Goal: Information Seeking & Learning: Learn about a topic

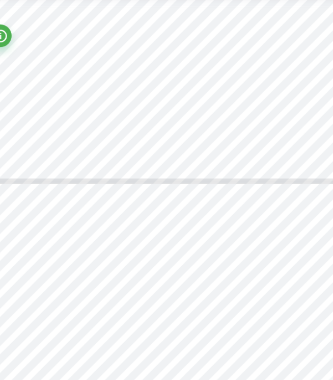
scroll to position [822, 0]
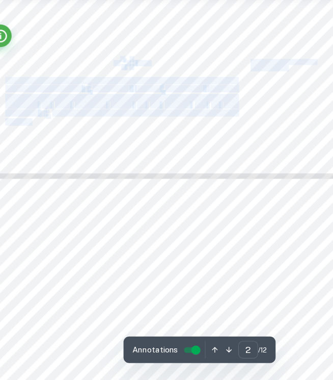
drag, startPoint x: 156, startPoint y: 95, endPoint x: 123, endPoint y: 95, distance: 33.6
click at [121, 95] on span "= −" at bounding box center [123, 94] width 8 height 5
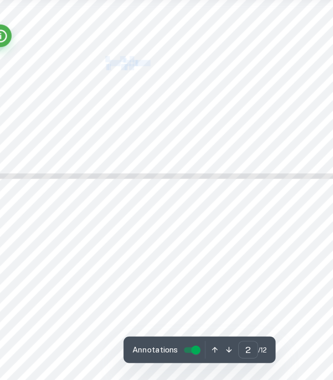
drag, startPoint x: 113, startPoint y: 95, endPoint x: 154, endPoint y: 95, distance: 41.8
copy div "1 t = − E # R < 1 T > + ln A"
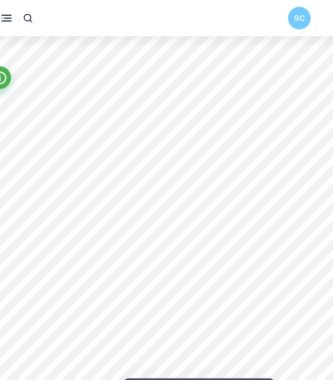
scroll to position [32, 0]
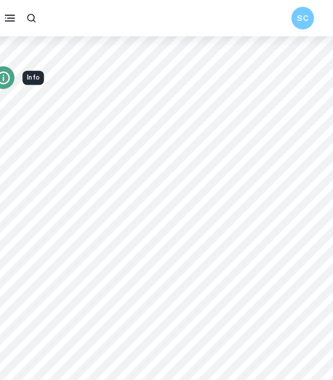
click at [25, 72] on icon "Info" at bounding box center [21, 70] width 12 height 12
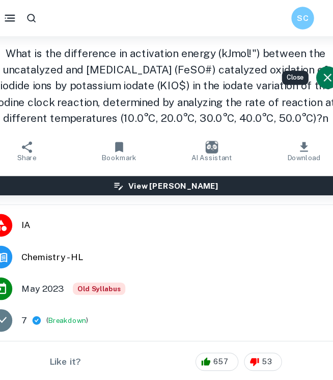
click at [310, 72] on icon "Close" at bounding box center [312, 69] width 7 height 7
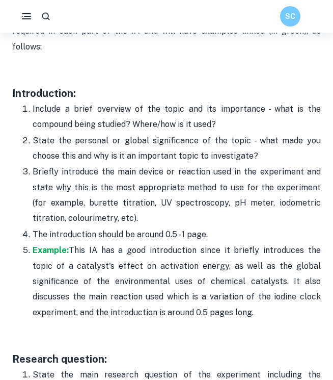
scroll to position [681, 0]
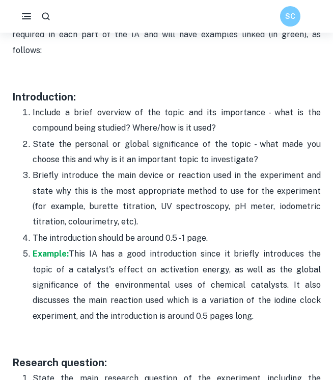
click at [46, 246] on p "Example: This IA has a good introduction since it briefly introduces the topic …" at bounding box center [177, 284] width 288 height 77
click at [51, 252] on strong "Example:" at bounding box center [51, 254] width 36 height 10
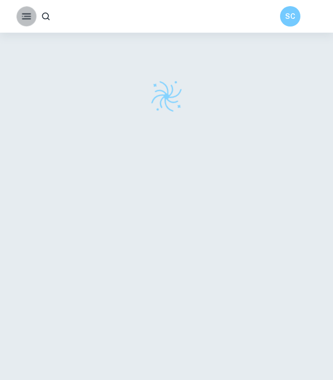
click at [26, 20] on icon "button" at bounding box center [26, 16] width 12 height 12
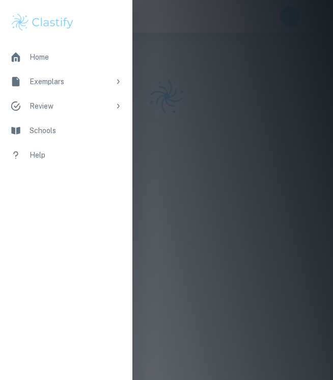
click at [241, 57] on div at bounding box center [166, 190] width 333 height 380
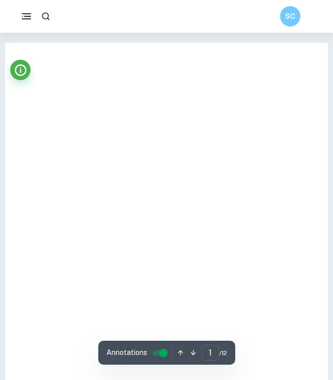
click at [27, 58] on div at bounding box center [166, 271] width 323 height 457
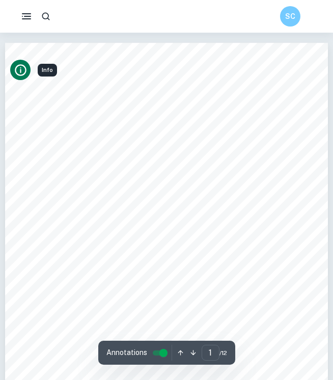
click at [24, 68] on icon "Info" at bounding box center [21, 70] width 14 height 14
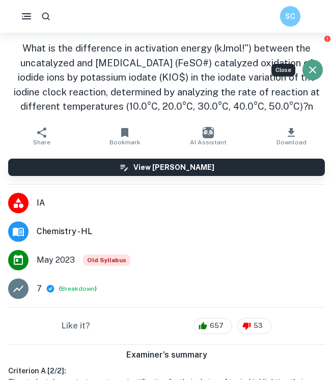
click at [314, 66] on icon "Close" at bounding box center [313, 70] width 12 height 12
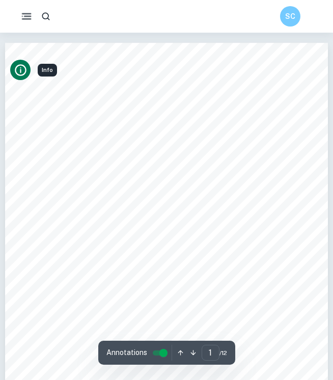
click at [32, 16] on icon "button" at bounding box center [26, 16] width 13 height 13
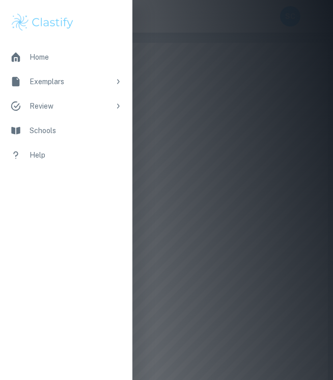
click at [55, 77] on div "Exemplars" at bounding box center [70, 81] width 81 height 11
click at [60, 81] on div "Exemplars" at bounding box center [70, 81] width 81 height 11
click at [60, 82] on div "Exemplars" at bounding box center [70, 81] width 81 height 11
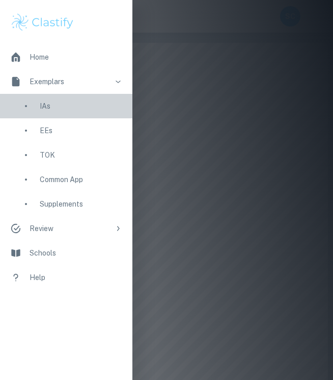
click at [49, 108] on div "IAs" at bounding box center [81, 105] width 83 height 11
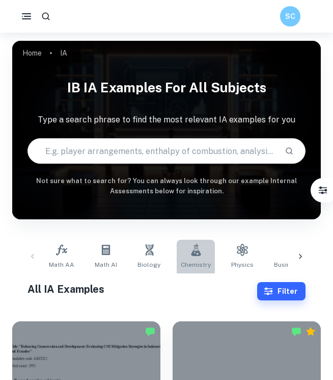
click at [191, 252] on icon at bounding box center [196, 250] width 10 height 12
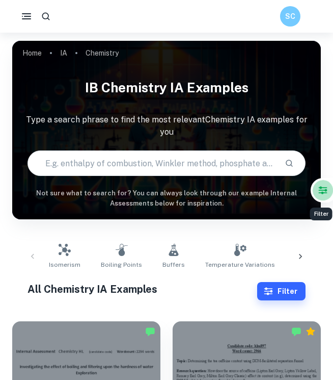
click at [322, 192] on icon "Filter" at bounding box center [323, 190] width 9 height 8
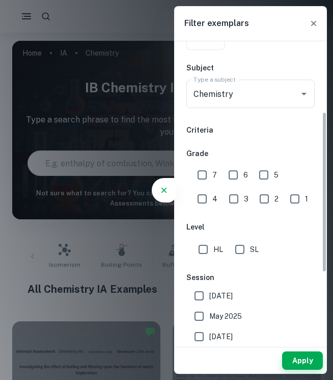
scroll to position [161, 0]
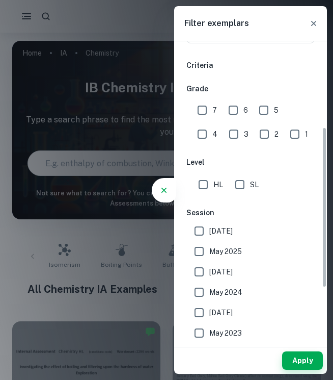
click at [208, 228] on input "May 2026" at bounding box center [199, 231] width 20 height 20
checkbox input "true"
click at [209, 249] on input "May 2025" at bounding box center [199, 251] width 20 height 20
checkbox input "true"
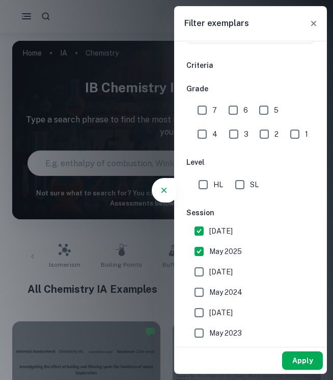
click at [301, 354] on button "Apply" at bounding box center [302, 360] width 41 height 18
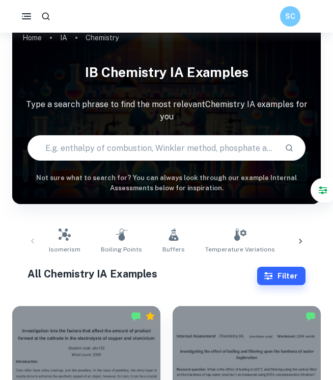
scroll to position [46, 0]
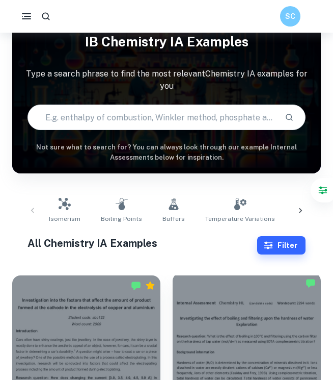
click at [229, 316] on div at bounding box center [247, 328] width 148 height 111
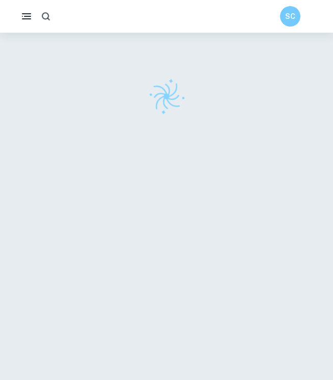
click at [28, 13] on rect "button" at bounding box center [26, 13] width 9 height 1
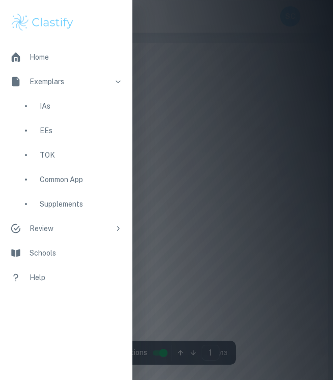
click at [199, 58] on div at bounding box center [166, 190] width 333 height 380
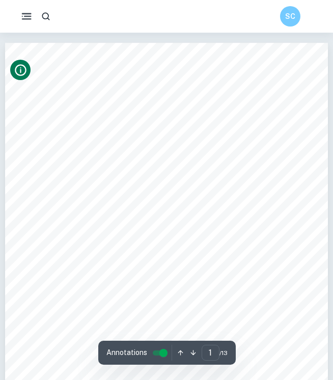
click at [21, 64] on icon "Info" at bounding box center [21, 70] width 14 height 14
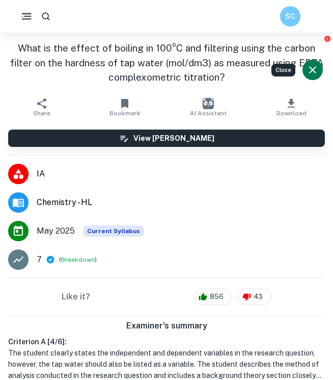
click at [308, 66] on icon "Close" at bounding box center [313, 70] width 12 height 12
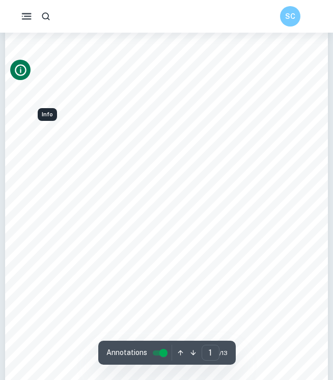
scroll to position [136, 0]
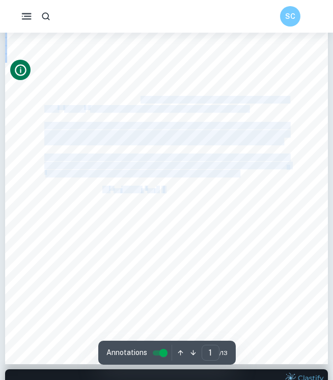
drag, startPoint x: 140, startPoint y: 100, endPoint x: 164, endPoint y: 194, distance: 96.8
click at [165, 193] on div "1 Internal Assessment Chemistry HL (candidate code) Wordcount: 2294 words Inves…" at bounding box center [166, 135] width 323 height 457
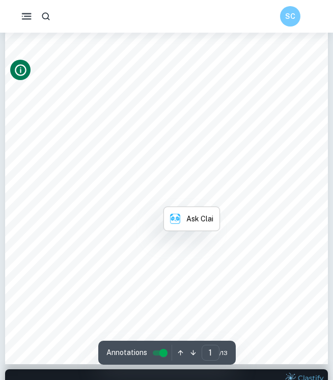
click at [154, 233] on span "precipitate leads to decrease in heat transfer, which means that it takes much …" at bounding box center [166, 229] width 245 height 7
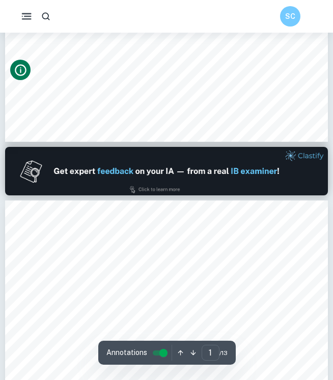
type input "2"
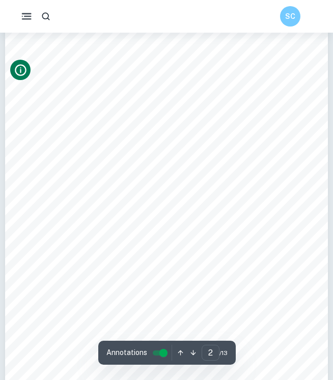
scroll to position [629, 0]
